Goal: Task Accomplishment & Management: Use online tool/utility

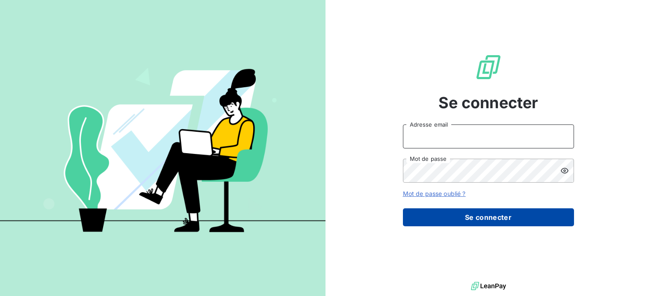
type input "[EMAIL_ADDRESS][DOMAIN_NAME]"
click at [487, 223] on button "Se connecter" at bounding box center [488, 217] width 171 height 18
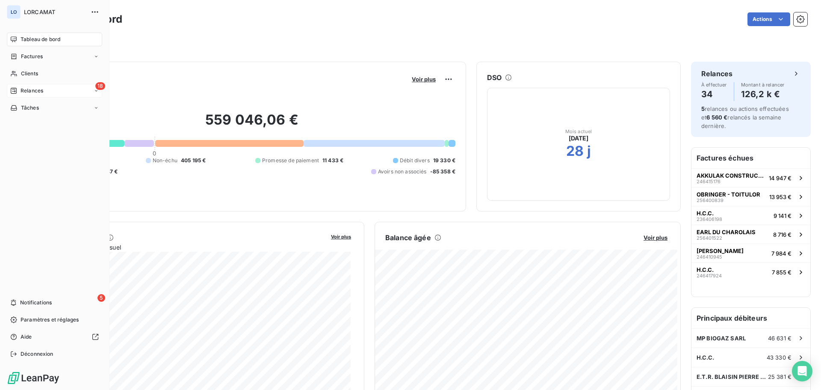
click at [22, 91] on span "Relances" at bounding box center [32, 91] width 23 height 8
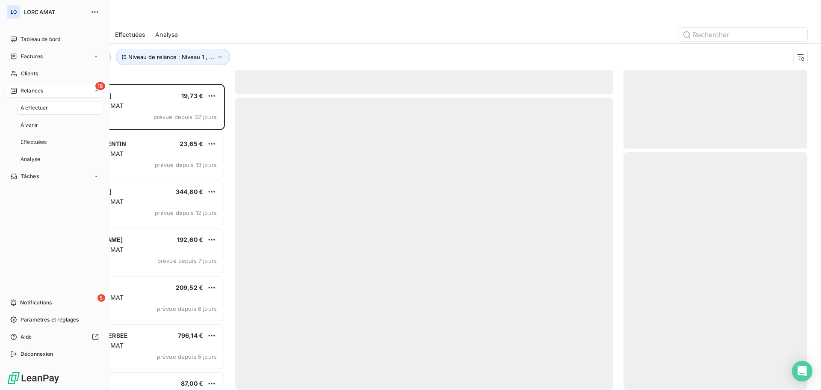
scroll to position [299, 177]
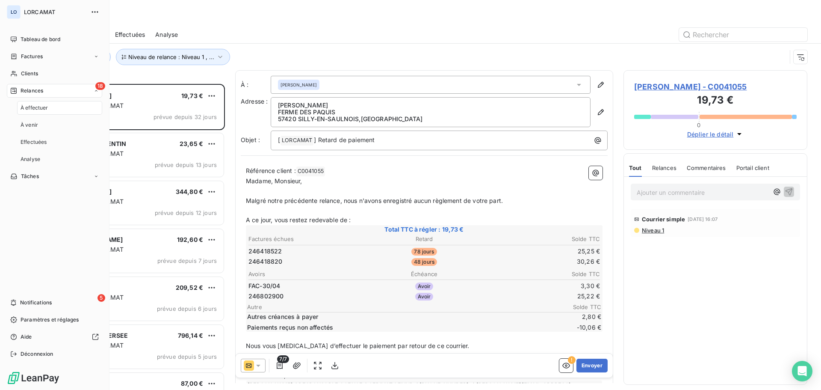
click at [30, 108] on span "À effectuer" at bounding box center [35, 108] width 28 height 8
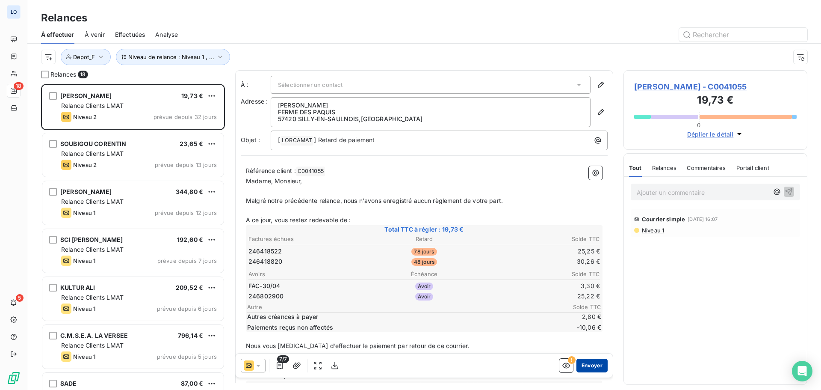
click at [586, 297] on button "Envoyer" at bounding box center [591, 365] width 31 height 14
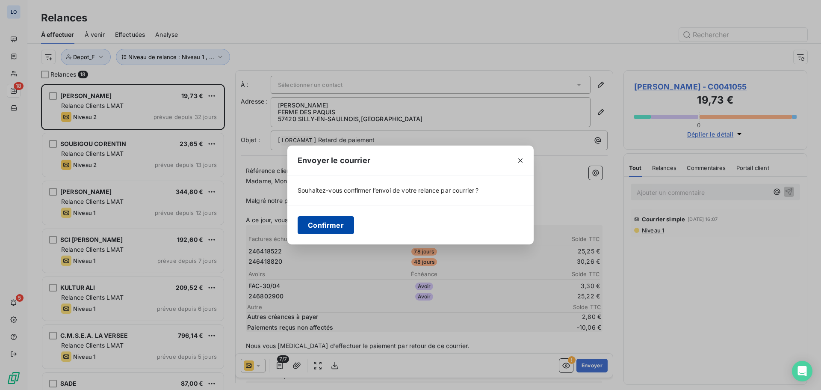
click at [324, 221] on button "Confirmer" at bounding box center [326, 225] width 56 height 18
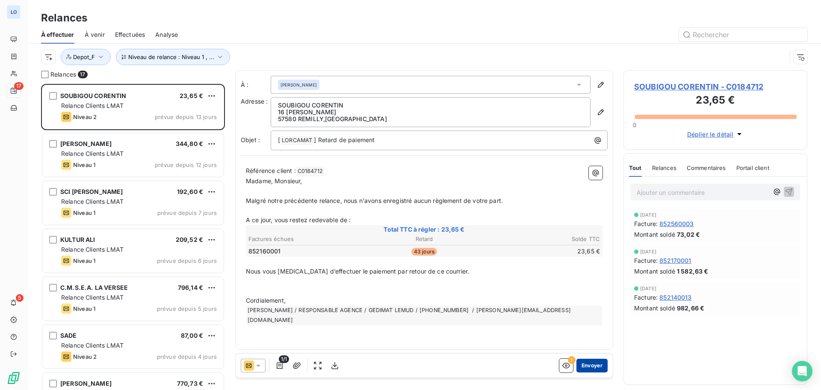
click at [590, 297] on button "Envoyer" at bounding box center [591, 365] width 31 height 14
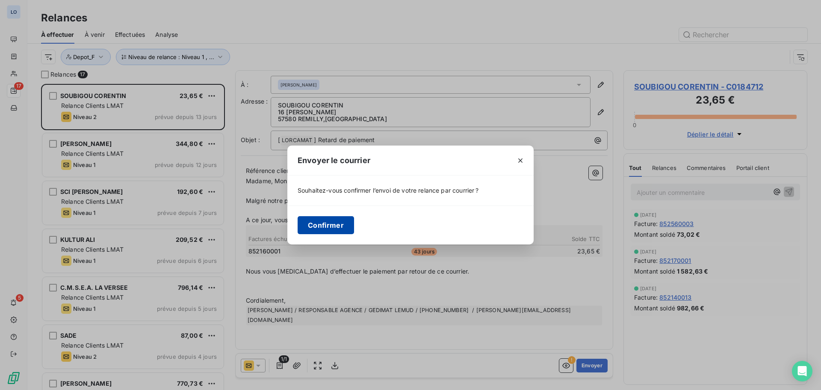
click at [317, 223] on button "Confirmer" at bounding box center [326, 225] width 56 height 18
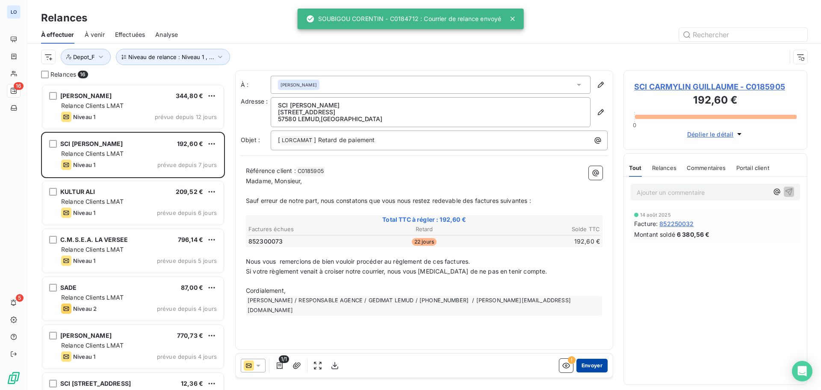
click at [588, 297] on button "Envoyer" at bounding box center [591, 365] width 31 height 14
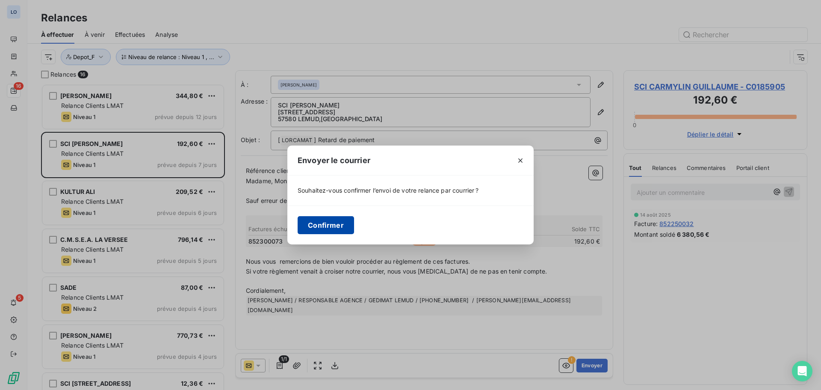
click at [325, 224] on button "Confirmer" at bounding box center [326, 225] width 56 height 18
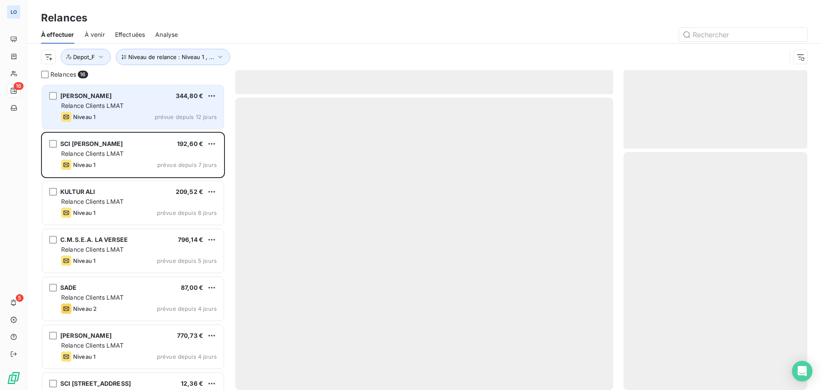
click at [154, 102] on div "Relance Clients LMAT" at bounding box center [139, 105] width 156 height 9
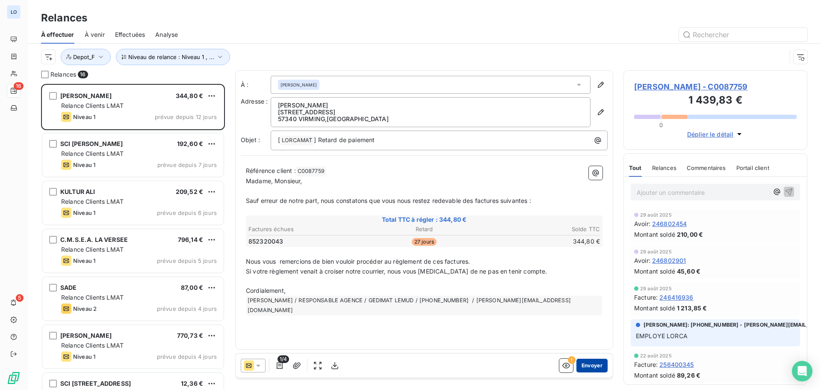
click at [588, 297] on button "Envoyer" at bounding box center [591, 365] width 31 height 14
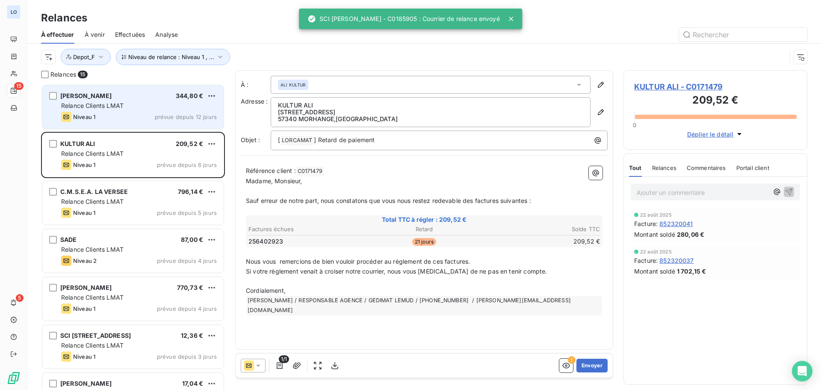
click at [151, 106] on div "Relance Clients LMAT" at bounding box center [139, 105] width 156 height 9
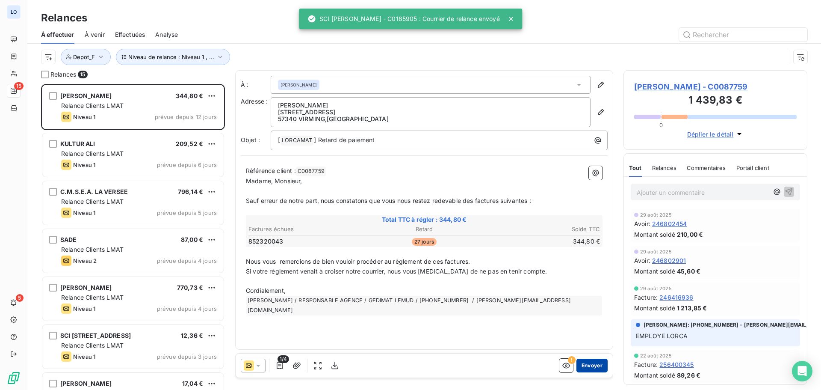
click at [599, 297] on button "Envoyer" at bounding box center [591, 365] width 31 height 14
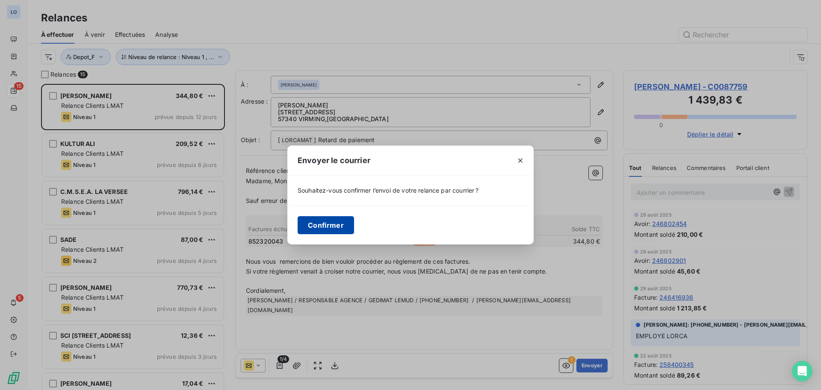
click at [323, 223] on button "Confirmer" at bounding box center [326, 225] width 56 height 18
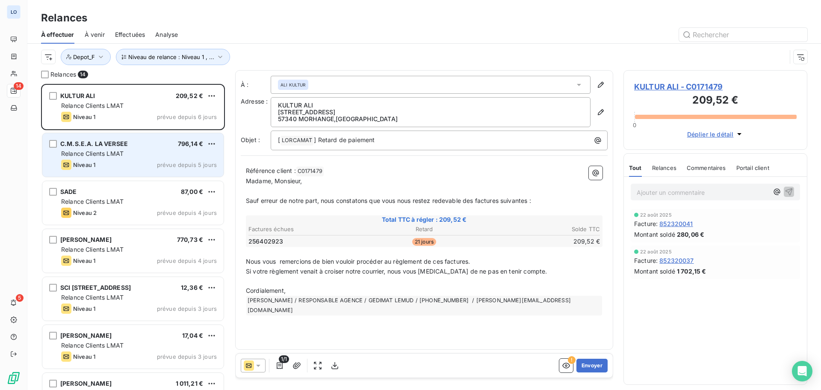
click at [173, 159] on div "C.M.S.E.A. LA VERSEE 796,14 € Relance Clients LMAT Niveau 1 prévue depuis 5 jou…" at bounding box center [132, 155] width 181 height 44
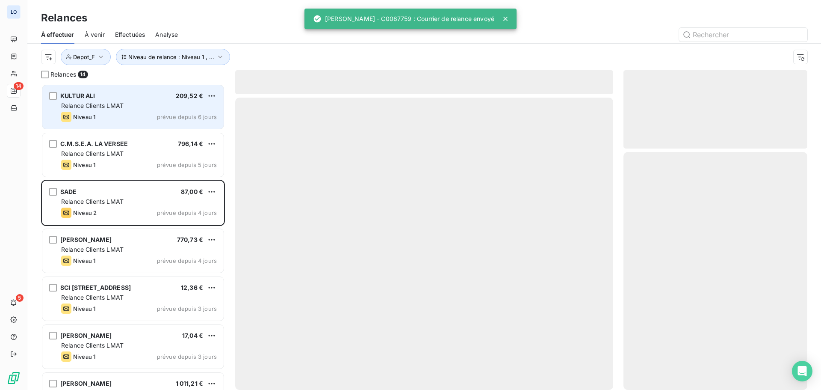
click at [161, 103] on div "Relance Clients LMAT" at bounding box center [139, 105] width 156 height 9
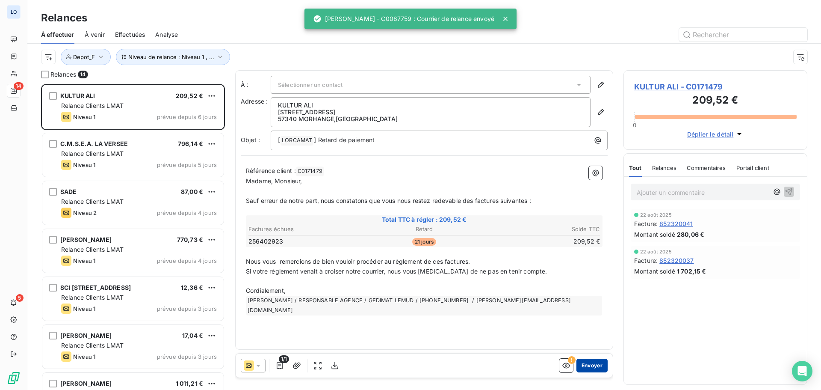
click at [595, 297] on button "Envoyer" at bounding box center [591, 365] width 31 height 14
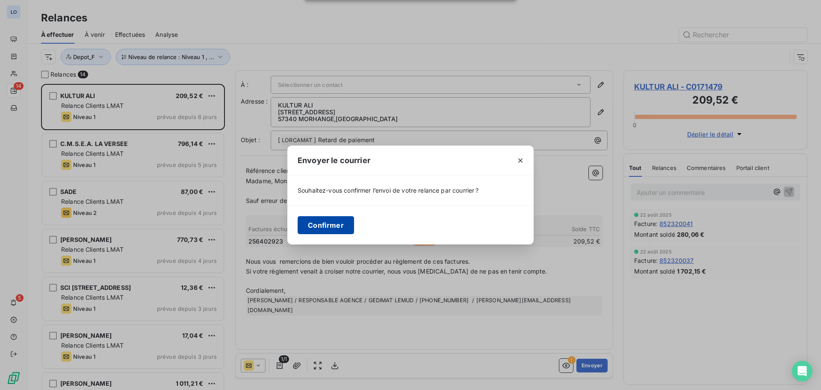
click at [328, 222] on button "Confirmer" at bounding box center [326, 225] width 56 height 18
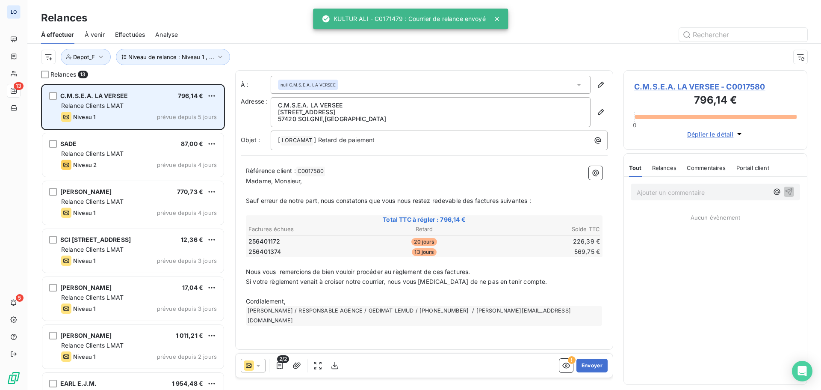
click at [175, 102] on div "Relance Clients LMAT" at bounding box center [139, 105] width 156 height 9
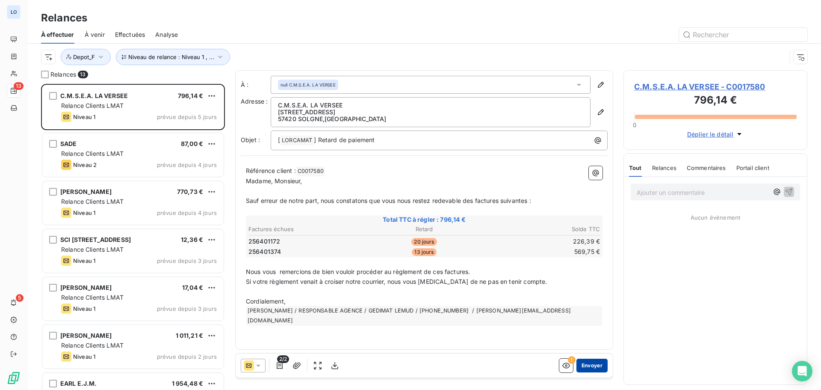
click at [588, 297] on button "Envoyer" at bounding box center [591, 365] width 31 height 14
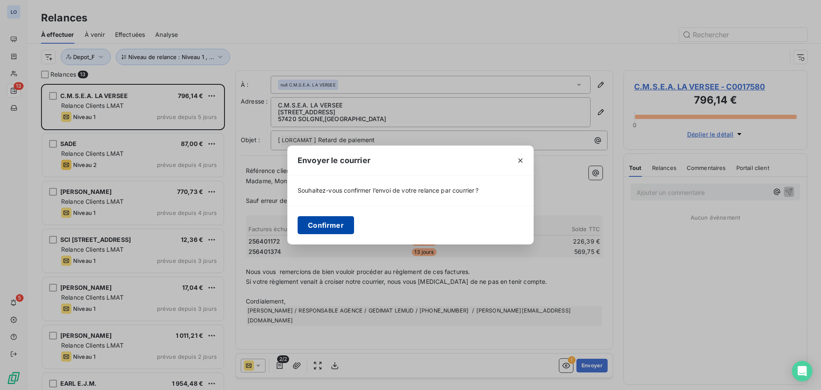
click at [336, 230] on button "Confirmer" at bounding box center [326, 225] width 56 height 18
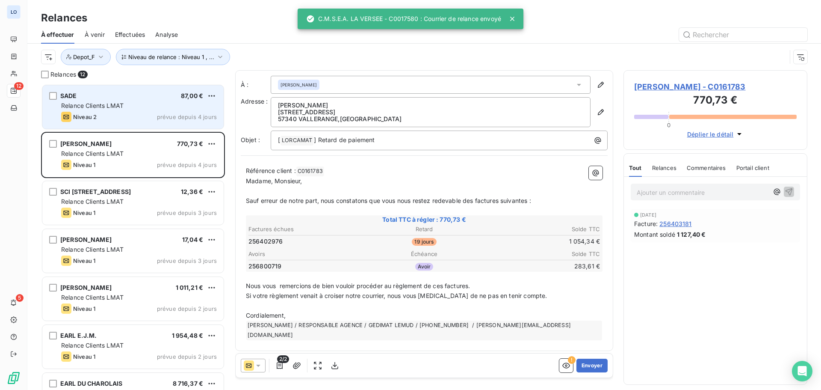
click at [136, 106] on div "Relance Clients LMAT" at bounding box center [139, 105] width 156 height 9
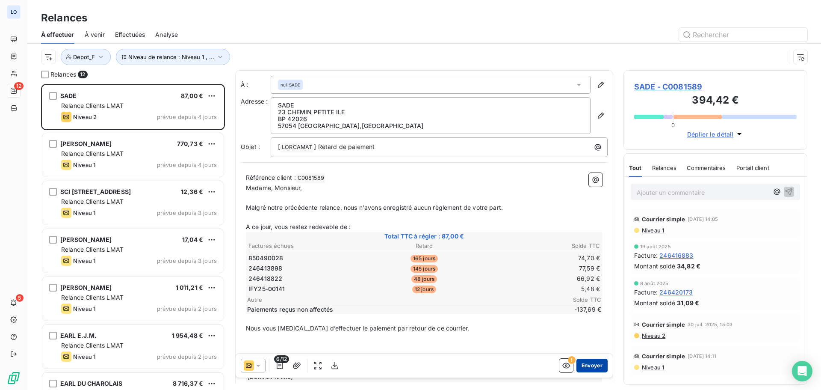
click at [588, 297] on button "Envoyer" at bounding box center [591, 365] width 31 height 14
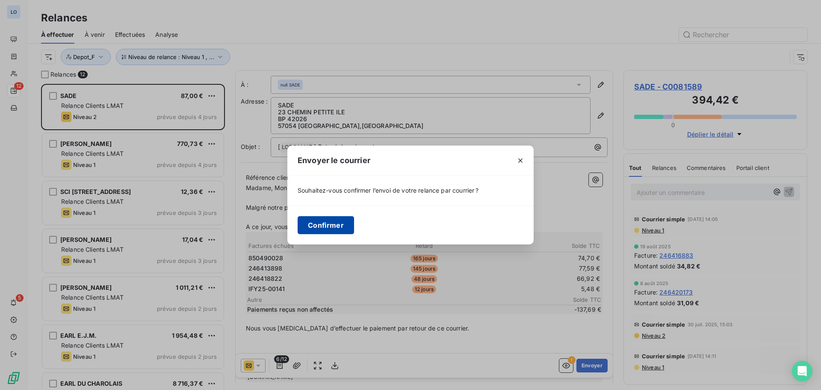
click at [337, 217] on button "Confirmer" at bounding box center [326, 225] width 56 height 18
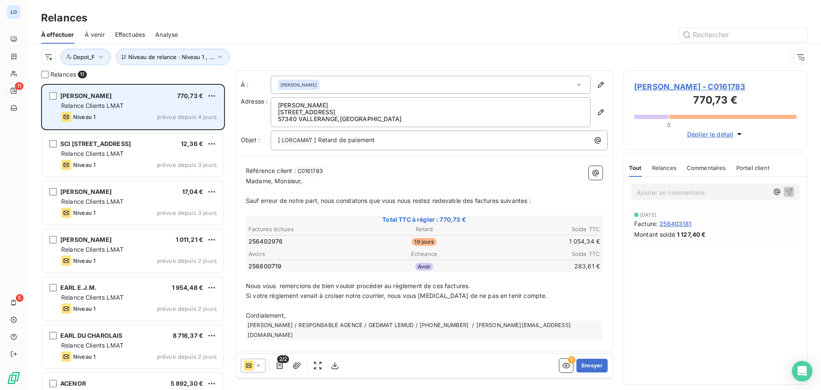
click at [164, 103] on div "Relance Clients LMAT" at bounding box center [139, 105] width 156 height 9
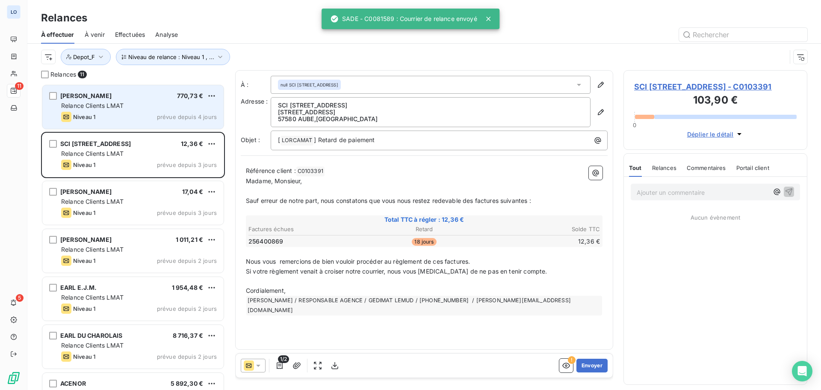
click at [165, 105] on div "Relance Clients LMAT" at bounding box center [139, 105] width 156 height 9
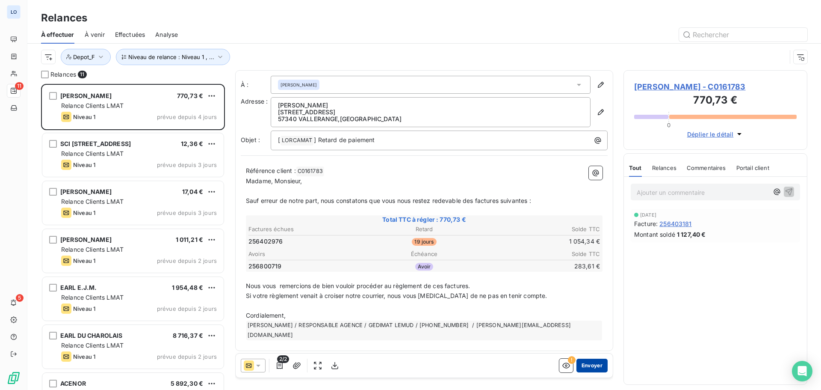
click at [593, 297] on button "Envoyer" at bounding box center [591, 365] width 31 height 14
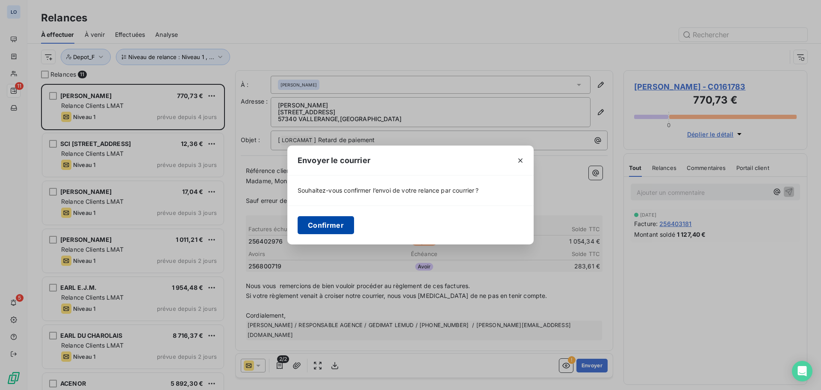
click at [319, 223] on button "Confirmer" at bounding box center [326, 225] width 56 height 18
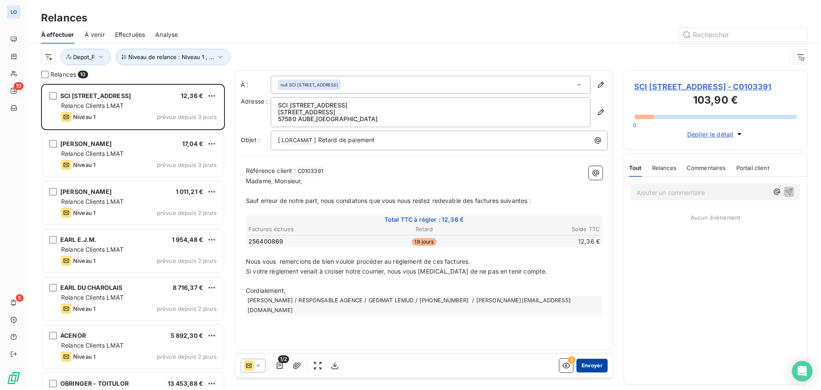
click at [595, 297] on button "Envoyer" at bounding box center [591, 365] width 31 height 14
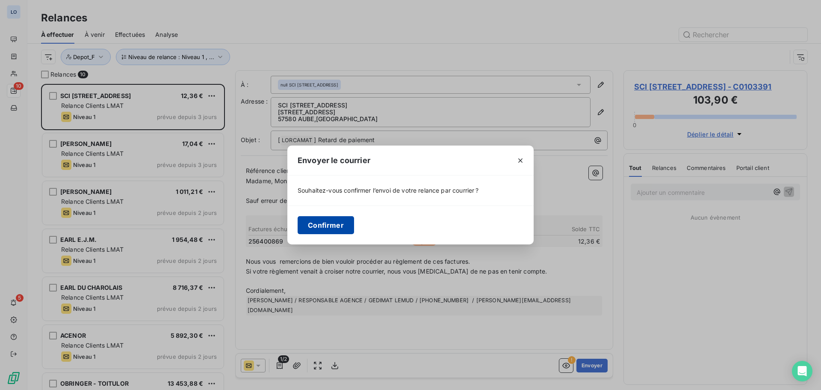
click at [335, 219] on button "Confirmer" at bounding box center [326, 225] width 56 height 18
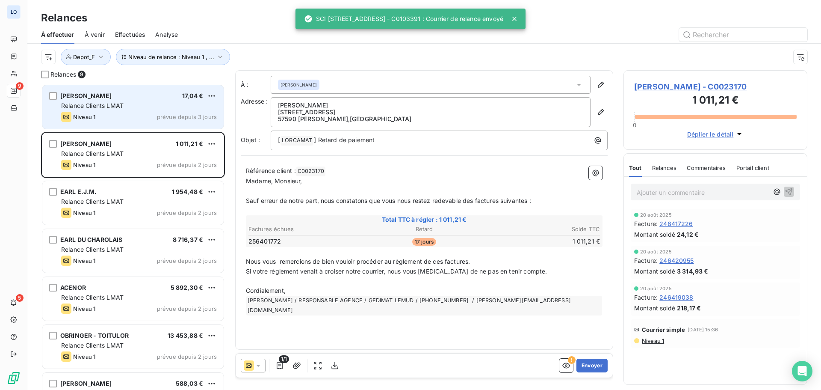
click at [105, 103] on span "Relance Clients LMAT" at bounding box center [92, 105] width 62 height 7
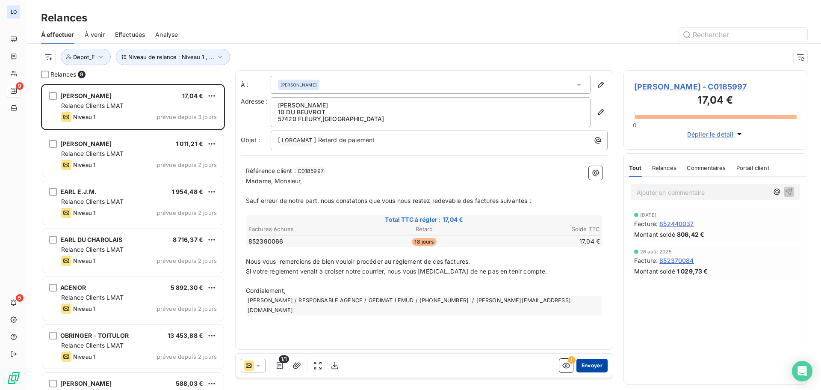
click at [594, 297] on button "Envoyer" at bounding box center [591, 365] width 31 height 14
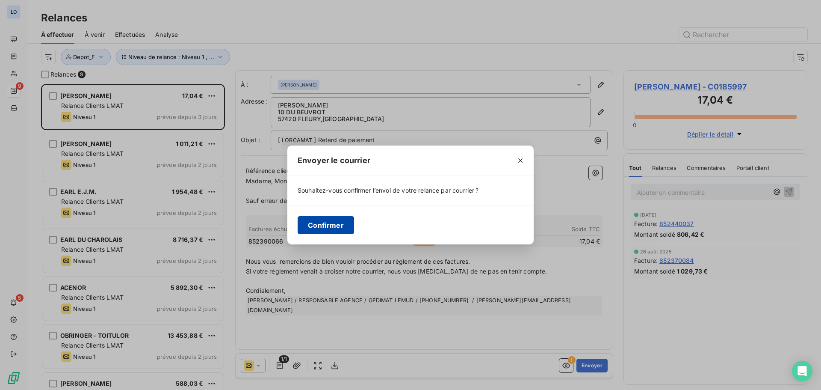
click at [319, 226] on button "Confirmer" at bounding box center [326, 225] width 56 height 18
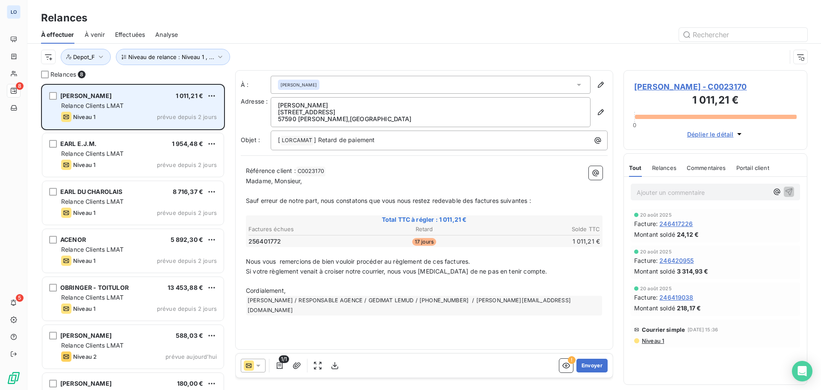
click at [162, 113] on div "Niveau 1 prévue depuis 2 jours" at bounding box center [139, 117] width 156 height 10
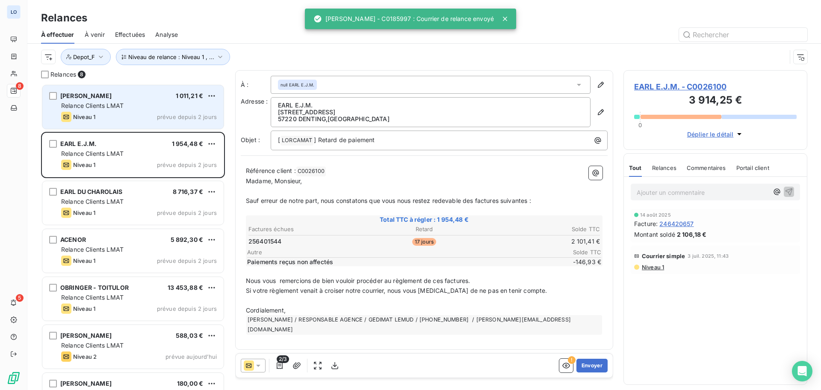
click at [154, 95] on div "[PERSON_NAME] 1 011,21 €" at bounding box center [139, 96] width 156 height 8
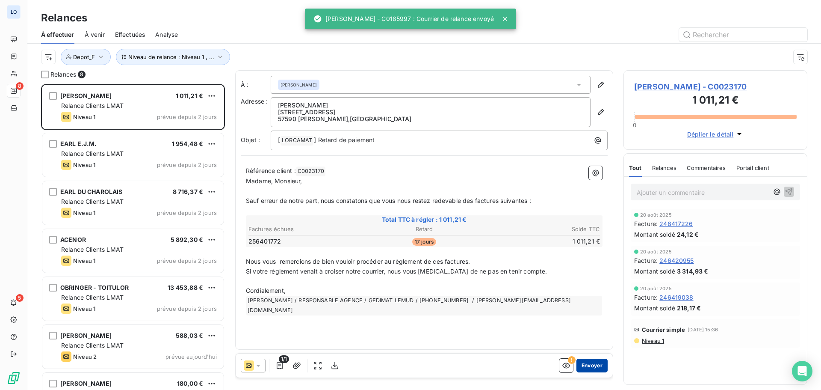
click at [596, 297] on button "Envoyer" at bounding box center [591, 365] width 31 height 14
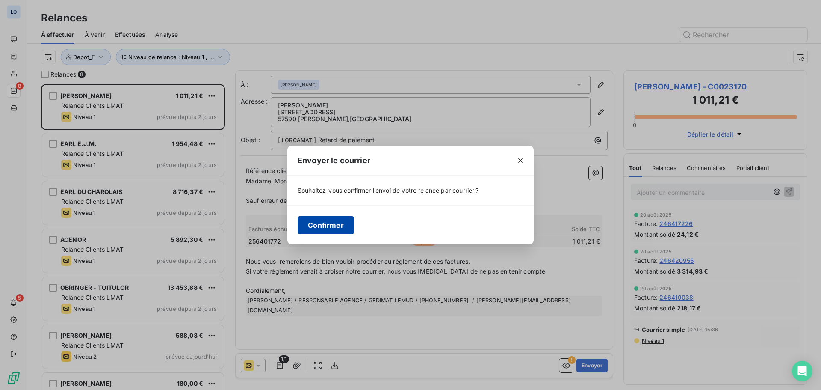
click at [326, 220] on button "Confirmer" at bounding box center [326, 225] width 56 height 18
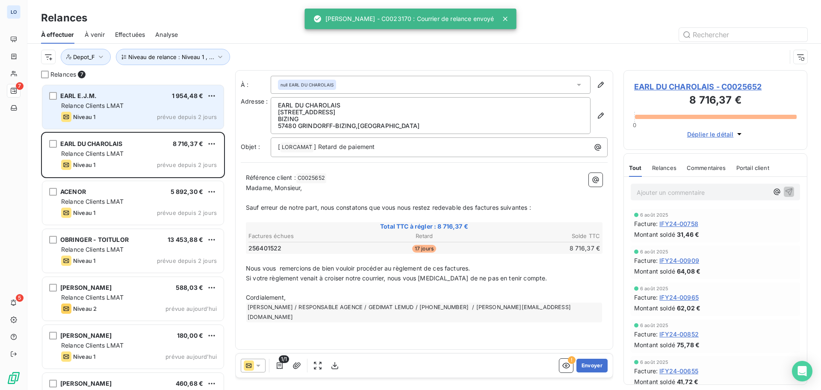
click at [148, 102] on div "Relance Clients LMAT" at bounding box center [139, 105] width 156 height 9
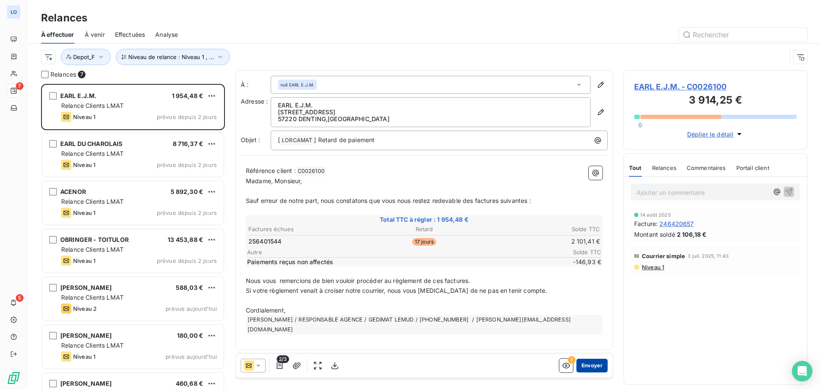
click at [588, 297] on button "Envoyer" at bounding box center [591, 365] width 31 height 14
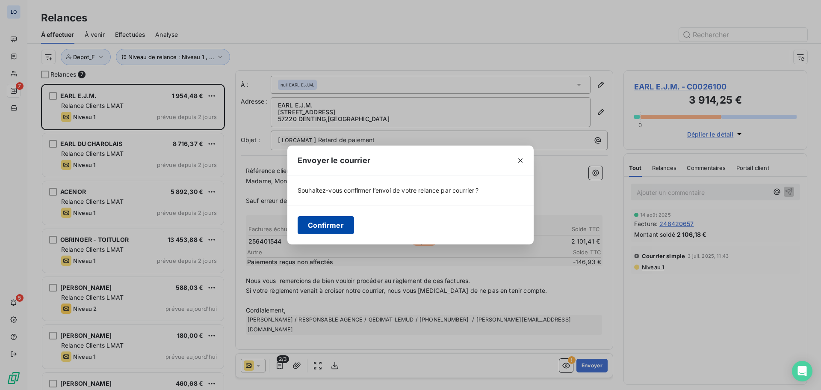
click at [314, 216] on button "Confirmer" at bounding box center [326, 225] width 56 height 18
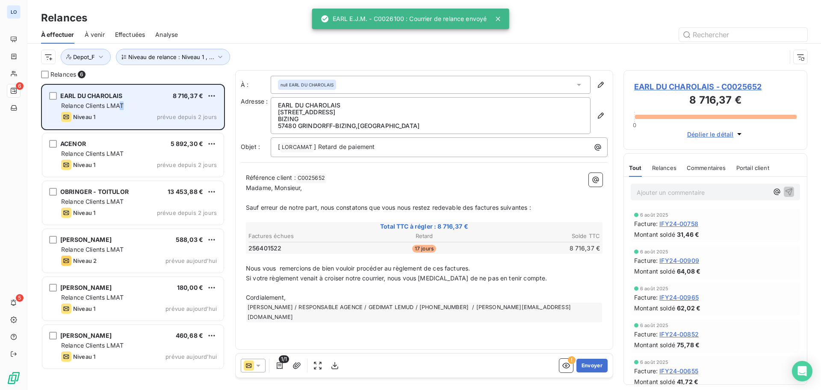
click at [122, 103] on span "Relance Clients LMAT" at bounding box center [92, 105] width 62 height 7
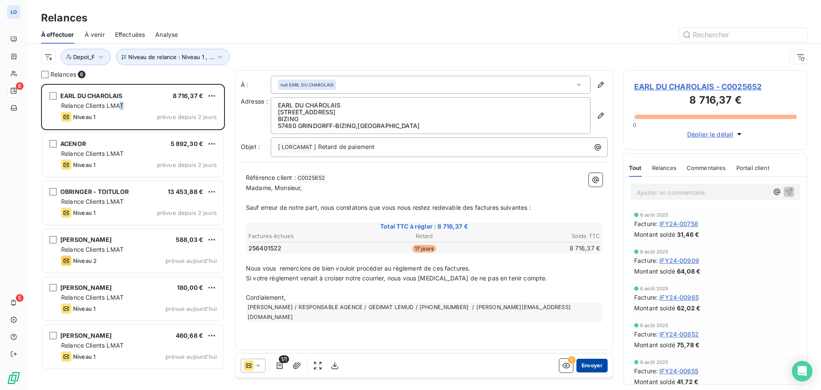
click at [598, 297] on button "Envoyer" at bounding box center [591, 365] width 31 height 14
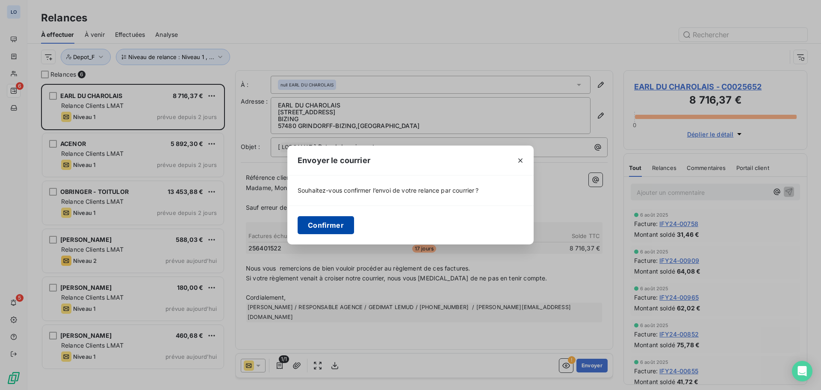
click at [326, 225] on button "Confirmer" at bounding box center [326, 225] width 56 height 18
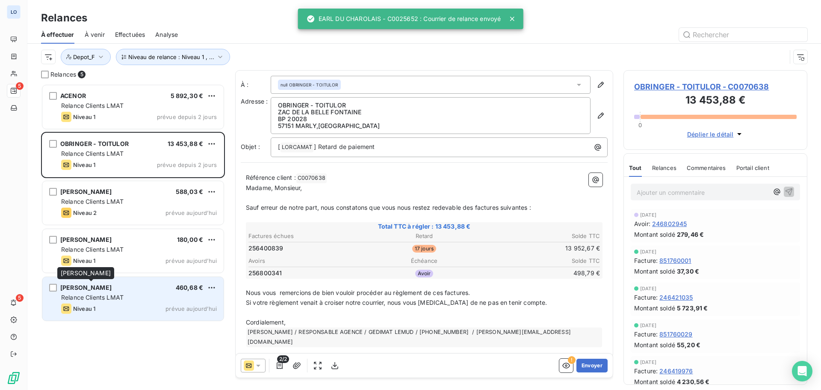
click at [112, 291] on div "[PERSON_NAME]" at bounding box center [85, 287] width 51 height 9
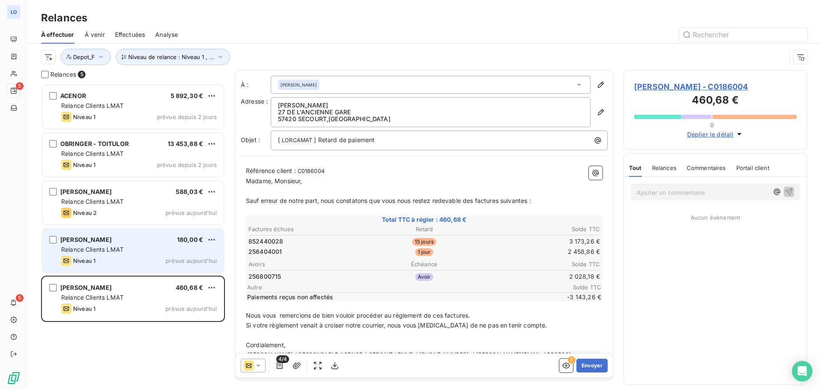
click at [129, 252] on div "Relance Clients LMAT" at bounding box center [139, 249] width 156 height 9
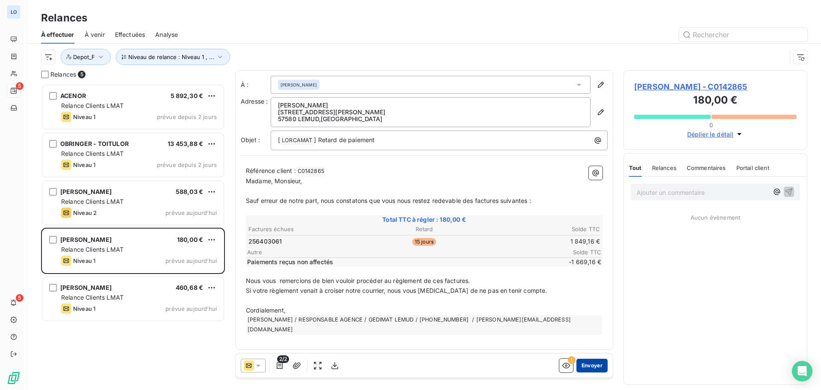
click at [588, 297] on button "Envoyer" at bounding box center [591, 365] width 31 height 14
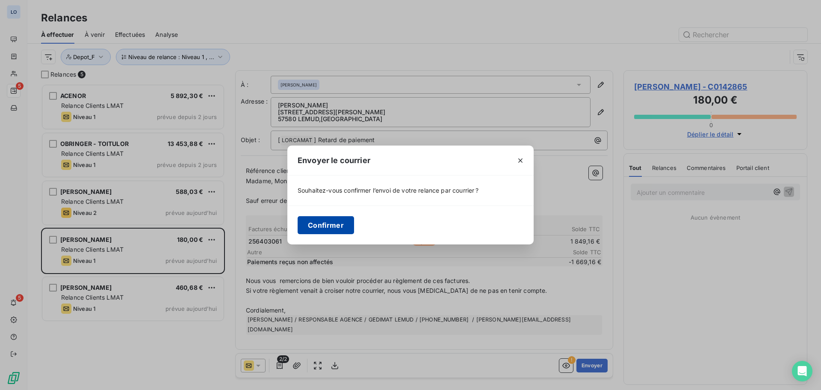
click at [333, 228] on button "Confirmer" at bounding box center [326, 225] width 56 height 18
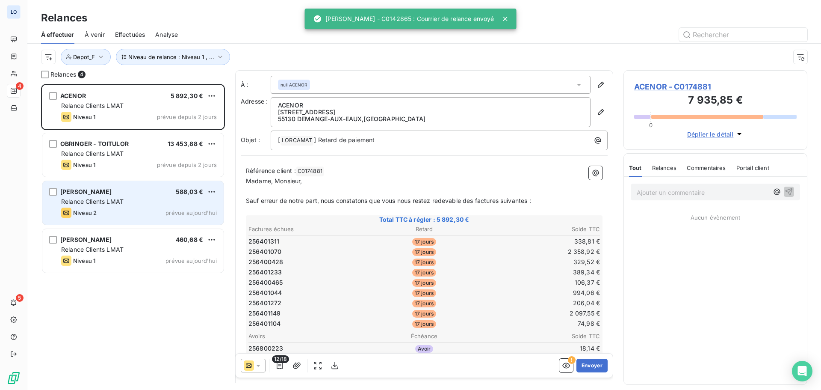
click at [123, 195] on div "[PERSON_NAME] 588,03 € Relance Clients LMAT Niveau 2 prévue [DATE]" at bounding box center [132, 203] width 181 height 44
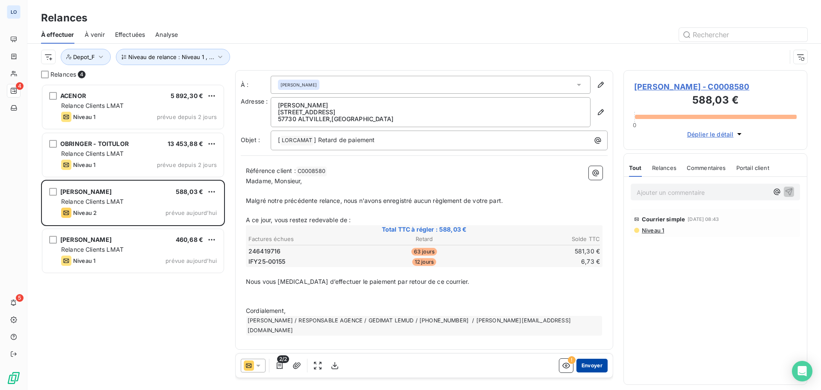
click at [591, 297] on button "Envoyer" at bounding box center [591, 365] width 31 height 14
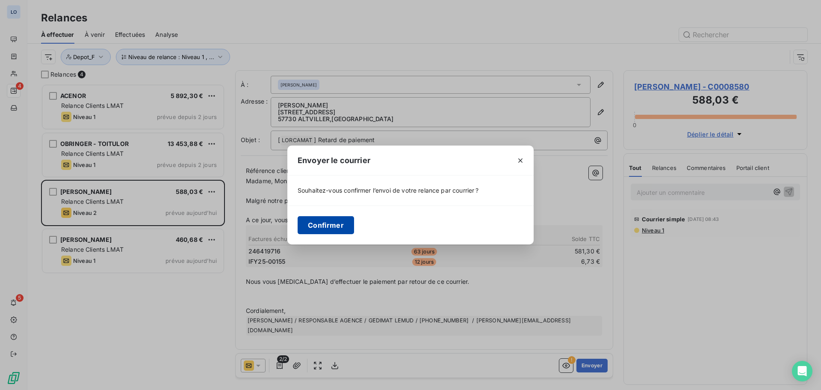
click at [329, 224] on button "Confirmer" at bounding box center [326, 225] width 56 height 18
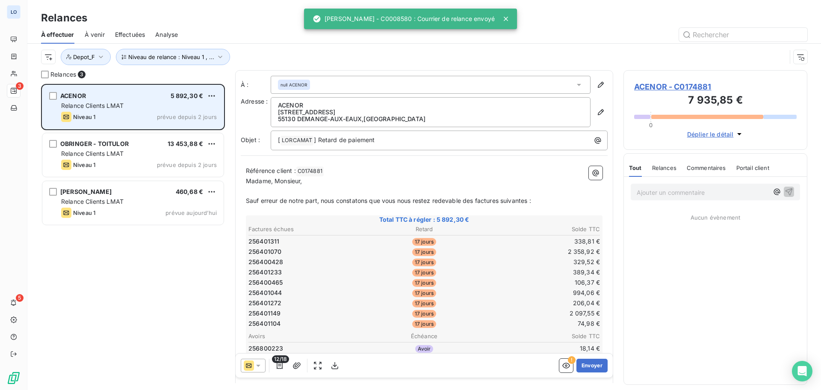
click at [135, 108] on div "Relance Clients LMAT" at bounding box center [139, 105] width 156 height 9
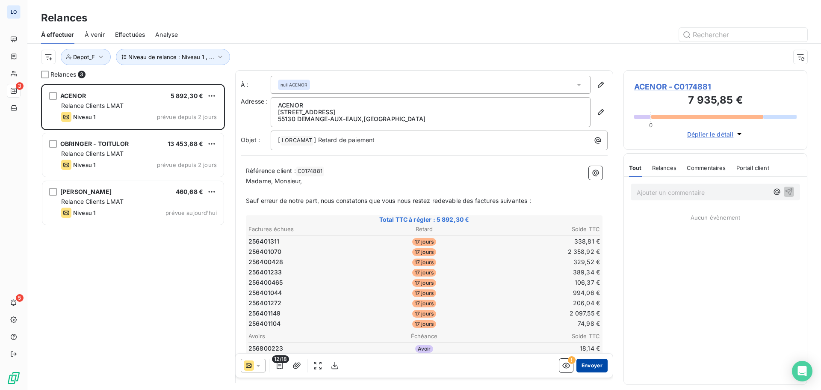
click at [584, 297] on button "Envoyer" at bounding box center [591, 365] width 31 height 14
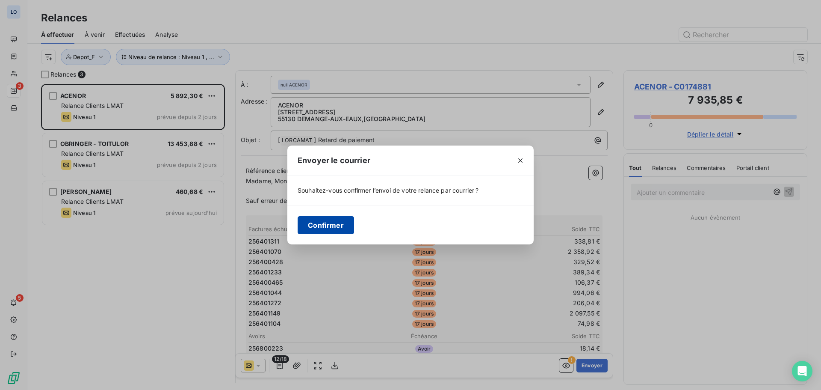
click at [314, 223] on button "Confirmer" at bounding box center [326, 225] width 56 height 18
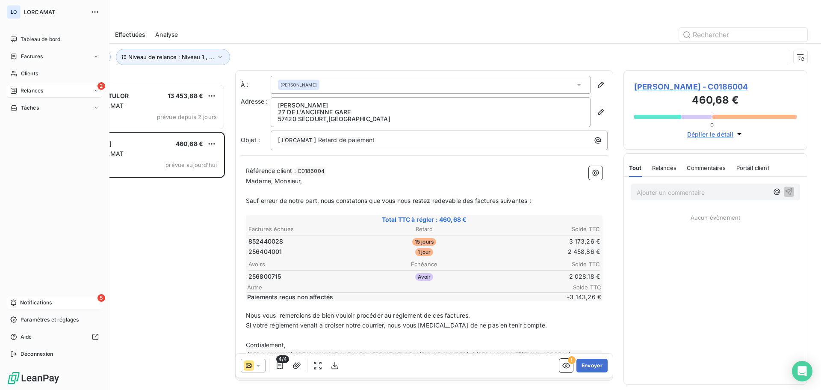
click at [17, 297] on icon at bounding box center [13, 302] width 6 height 7
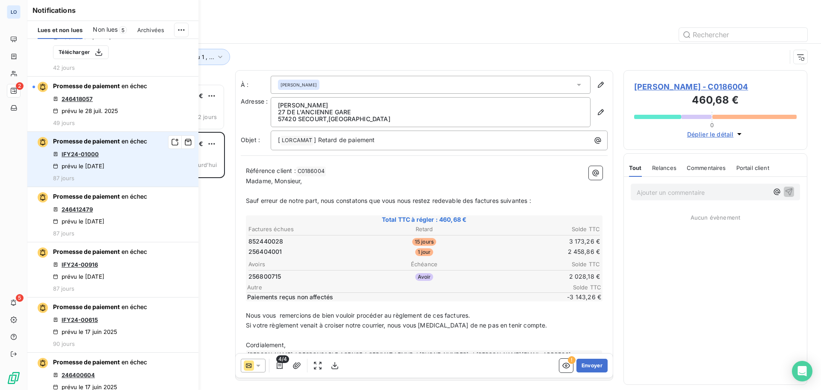
scroll to position [257, 0]
